Goal: Navigation & Orientation: Find specific page/section

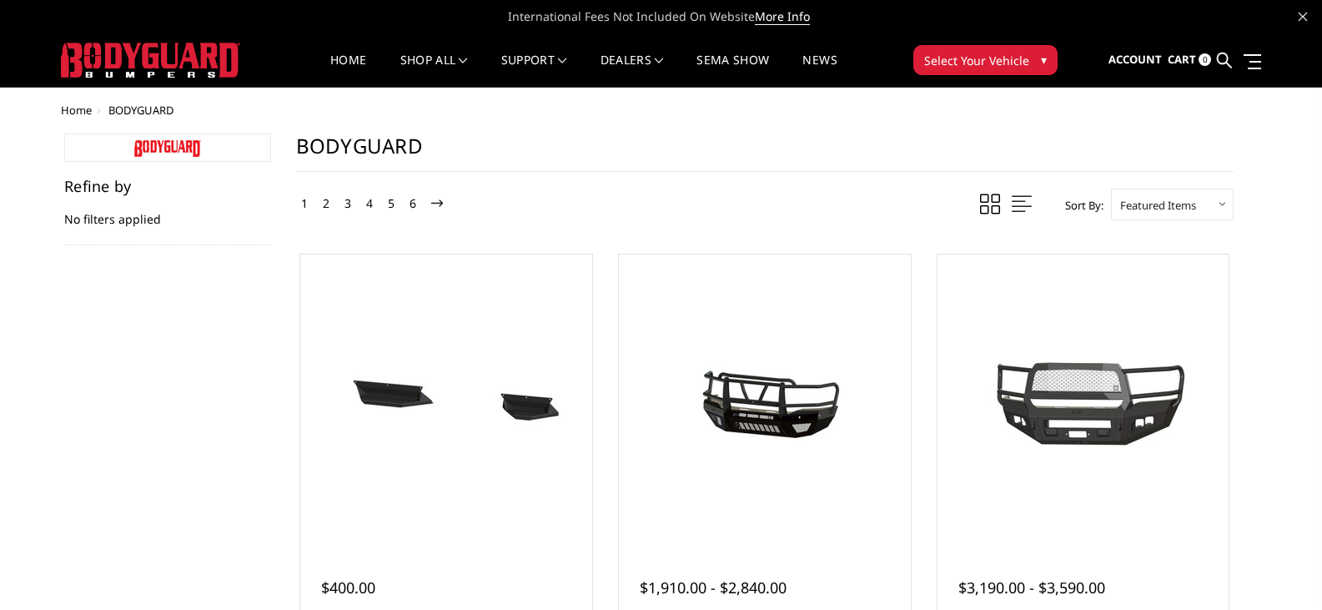
click at [323, 202] on link "2" at bounding box center [326, 203] width 15 height 20
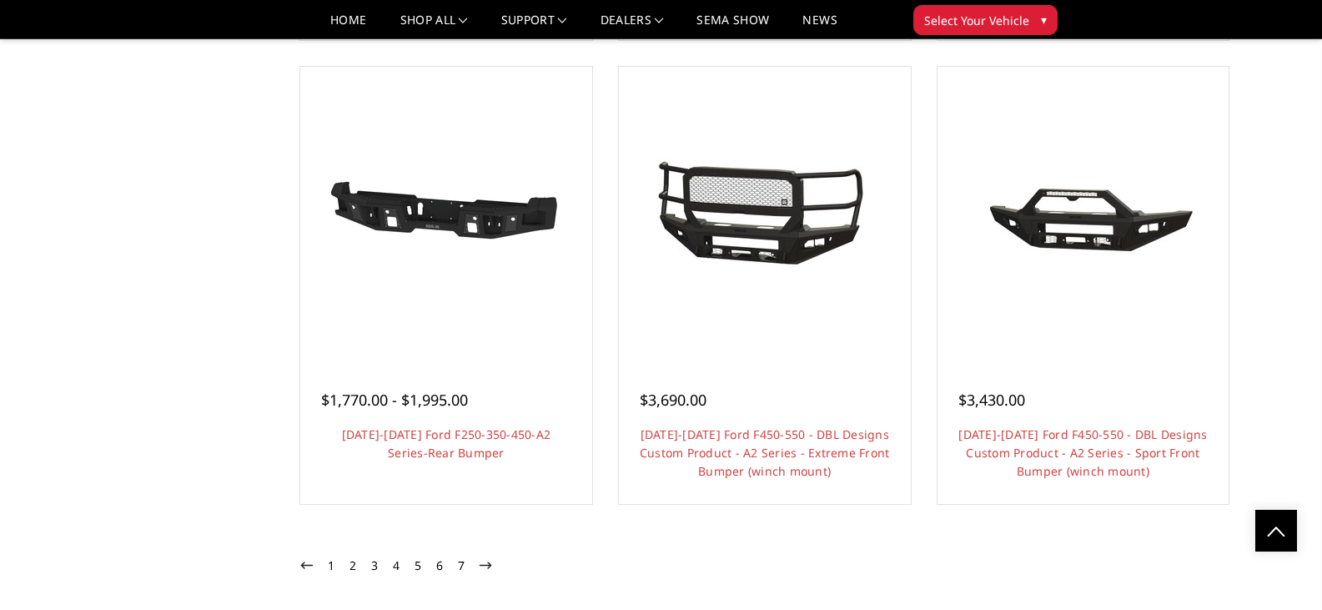
scroll to position [1668, 0]
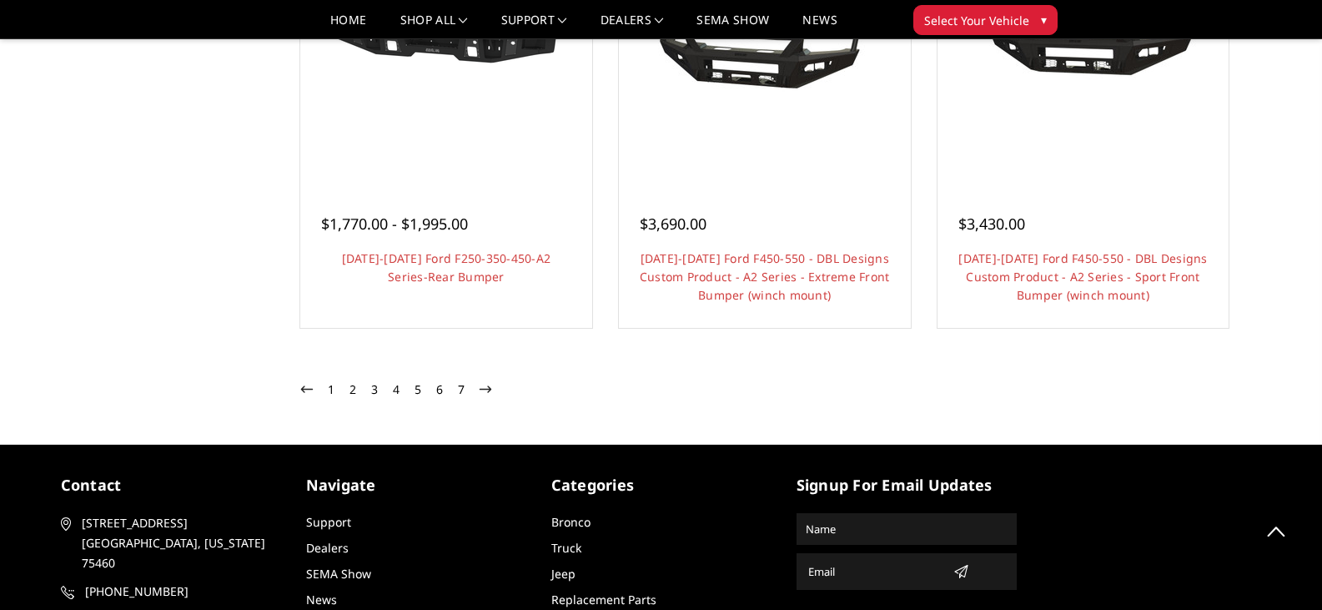
click at [372, 389] on link "3" at bounding box center [374, 389] width 15 height 20
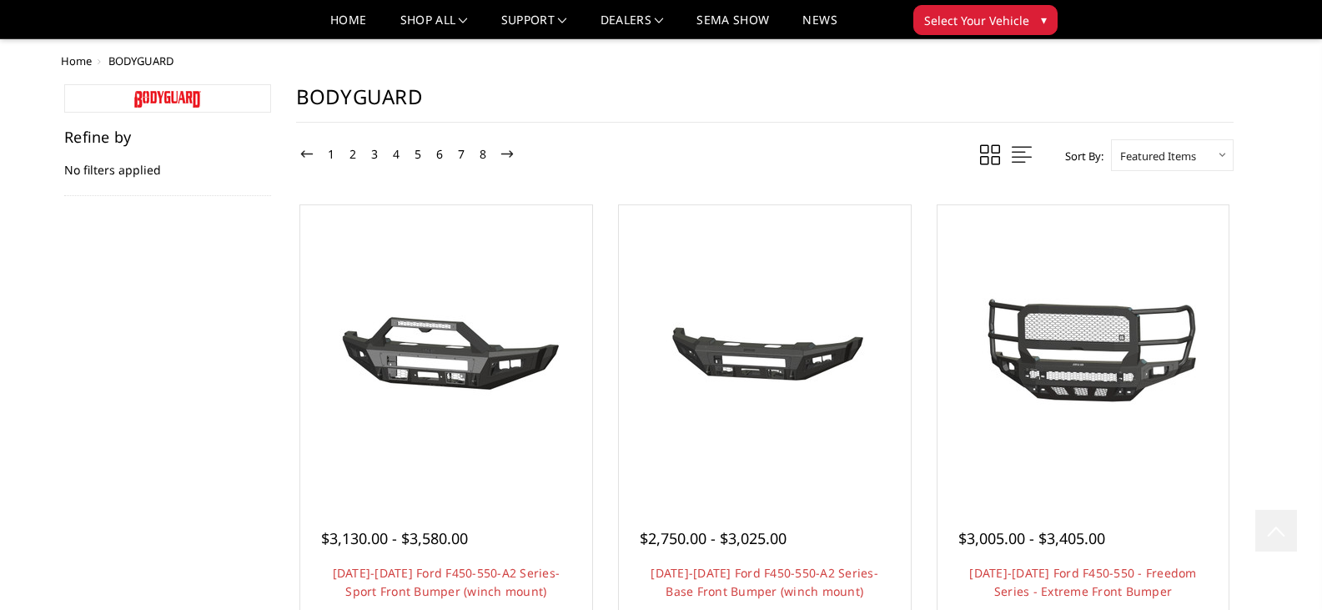
scroll to position [1668, 0]
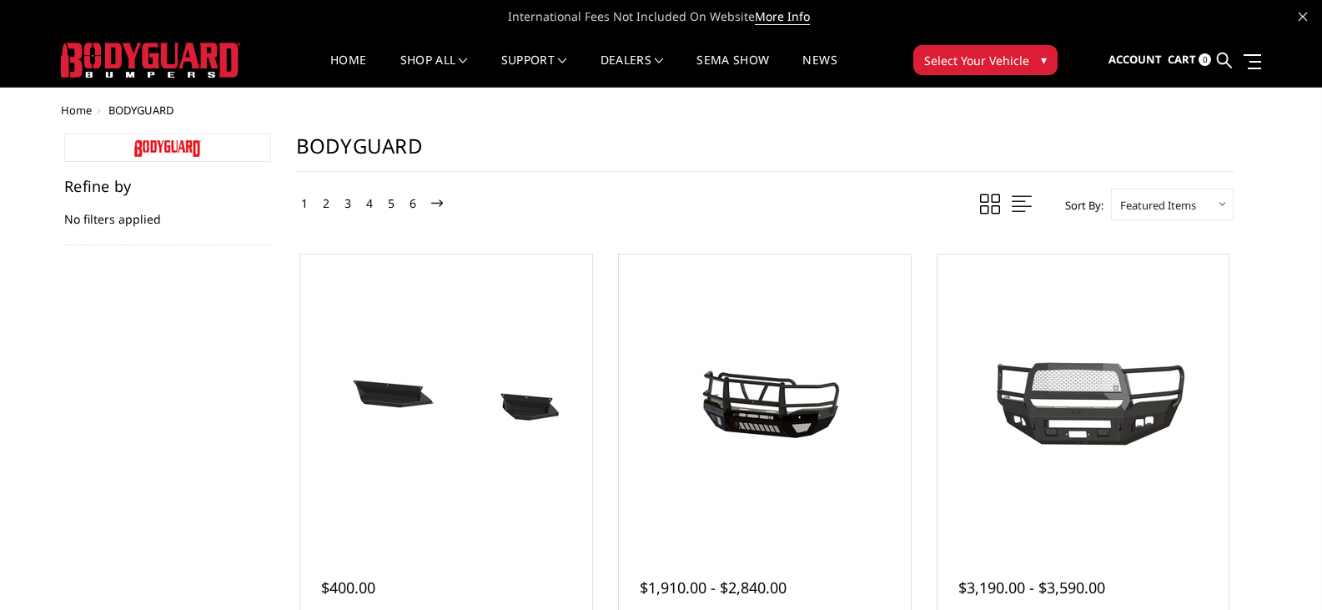
click at [1197, 197] on select "Featured Items Newest Items Best Selling A to Z Z to A By Review Price: Ascendi…" at bounding box center [1172, 204] width 123 height 32
click at [1193, 203] on select "Featured Items Newest Items Best Selling A to Z Z to A By Review Price: Ascendi…" at bounding box center [1172, 204] width 123 height 32
click at [350, 57] on link "Home" at bounding box center [348, 70] width 36 height 33
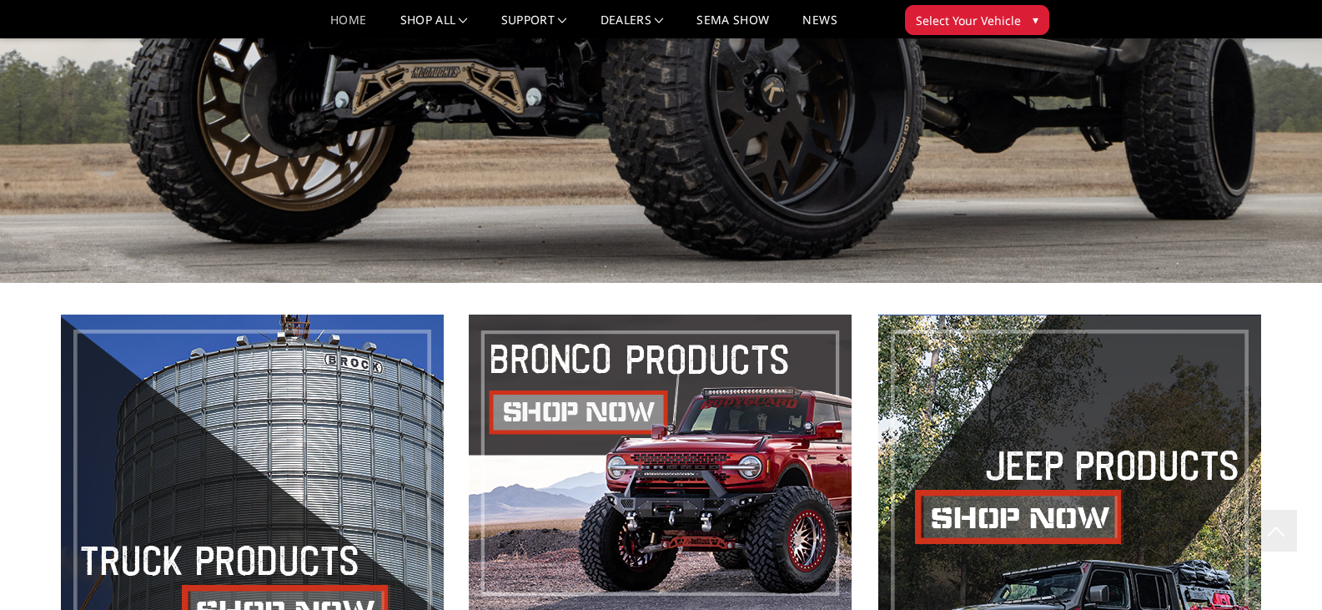
scroll to position [83, 0]
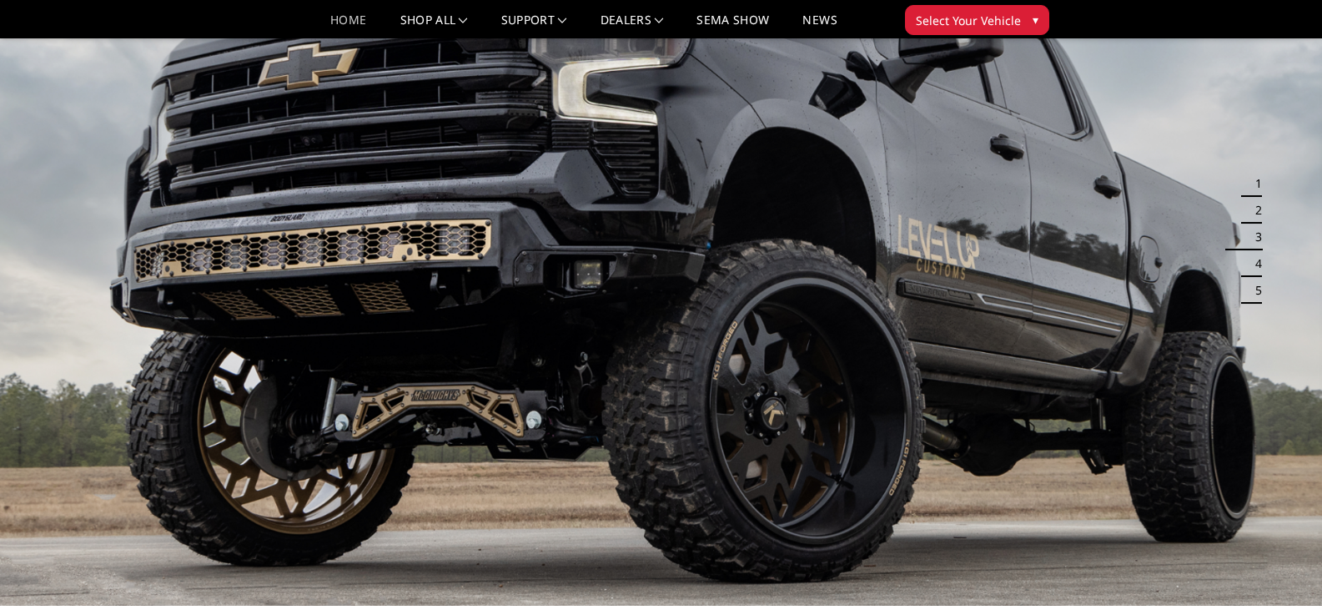
click at [1001, 23] on span "Select Your Vehicle" at bounding box center [968, 21] width 105 height 18
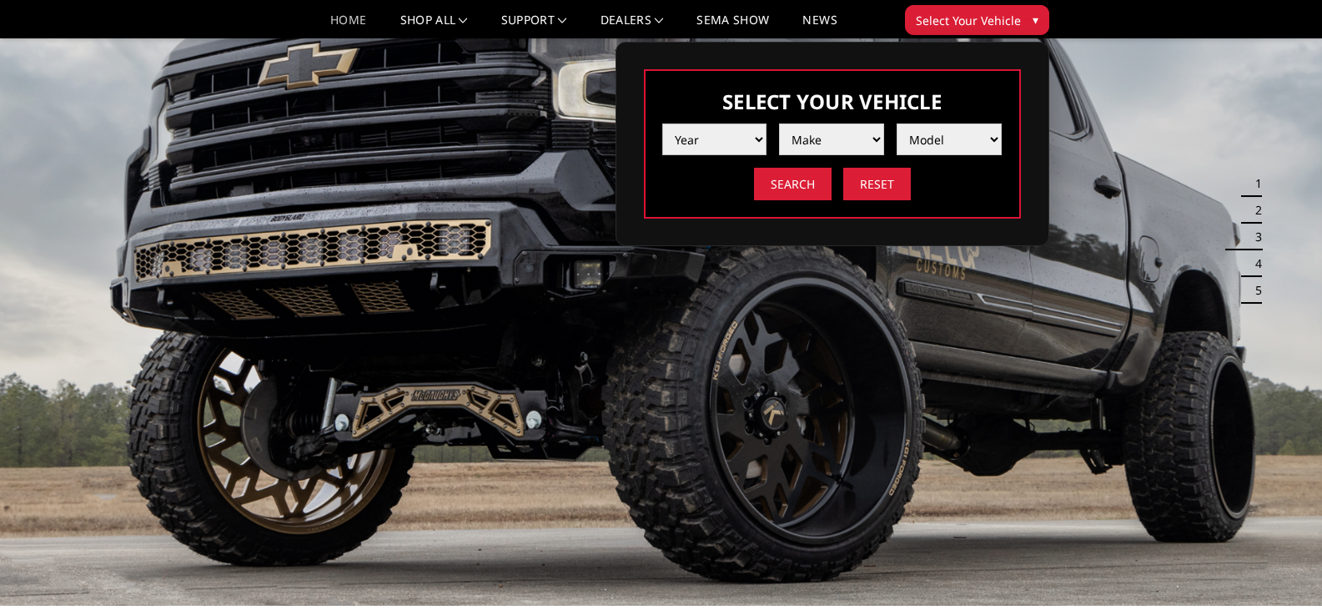
click at [743, 137] on select "Year 2025 2024 2023 2022 2021 2020 2019 2018 2017 2016 2015 2014 2013 2012 2011…" at bounding box center [714, 139] width 105 height 32
select select "yr_2021"
click at [662, 123] on select "Year 2025 2024 2023 2022 2021 2020 2019 2018 2017 2016 2015 2014 2013 2012 2011…" at bounding box center [714, 139] width 105 height 32
click at [852, 133] on select "Make Chevrolet Ford GMC Ram Toyota" at bounding box center [831, 139] width 105 height 32
